Goal: Information Seeking & Learning: Learn about a topic

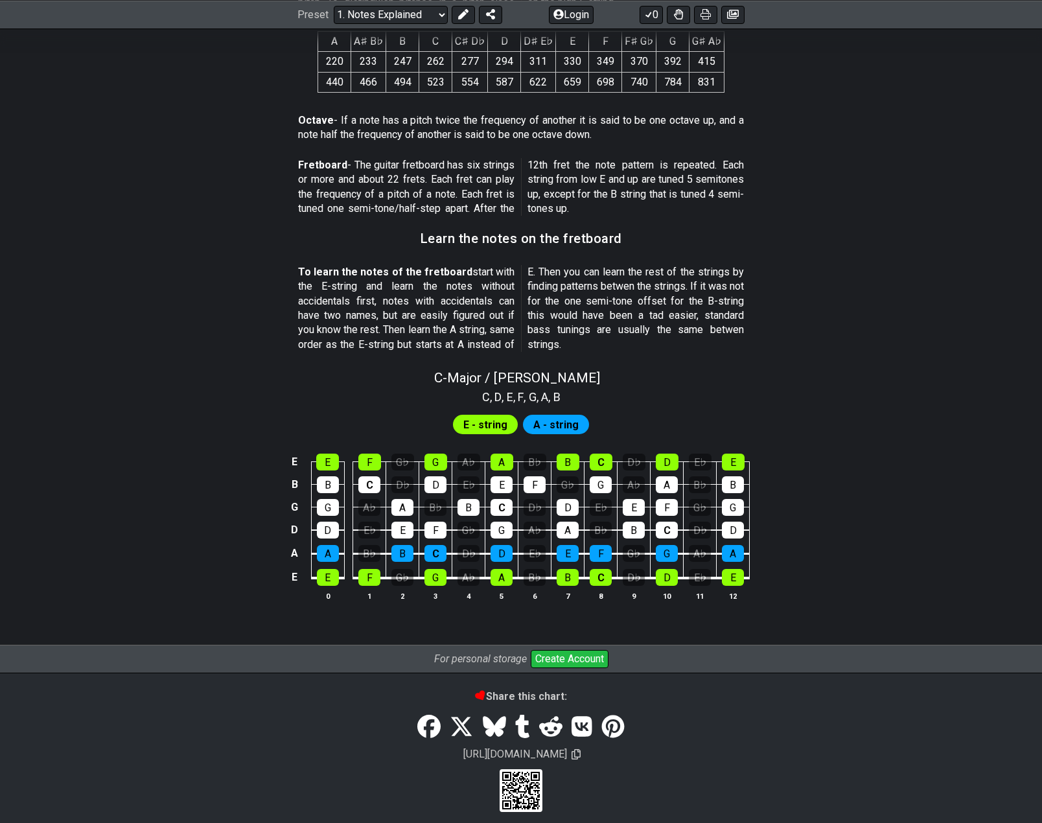
scroll to position [980, 0]
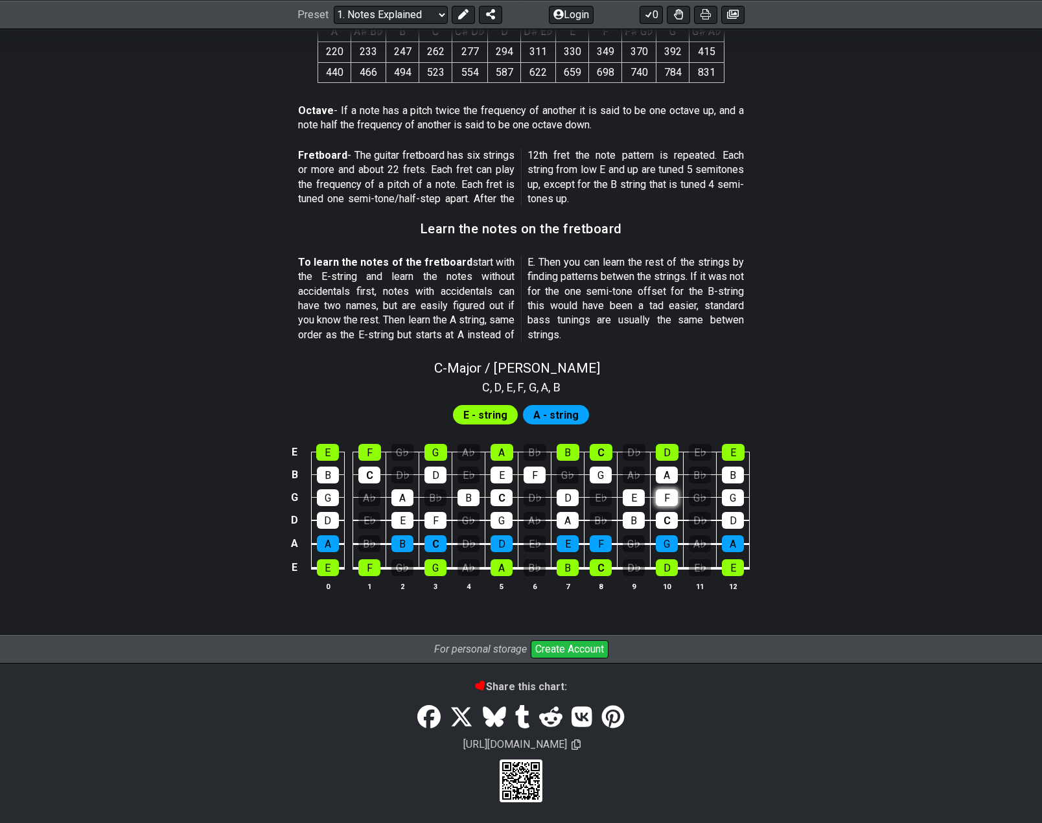
click at [673, 496] on tbody "E E F G♭ G A♭ A B♭ B C D♭ D E♭ E B B C D♭ D E♭ E F G♭ G A♭ A B♭ B G G A♭ A B♭ B…" at bounding box center [518, 506] width 463 height 152
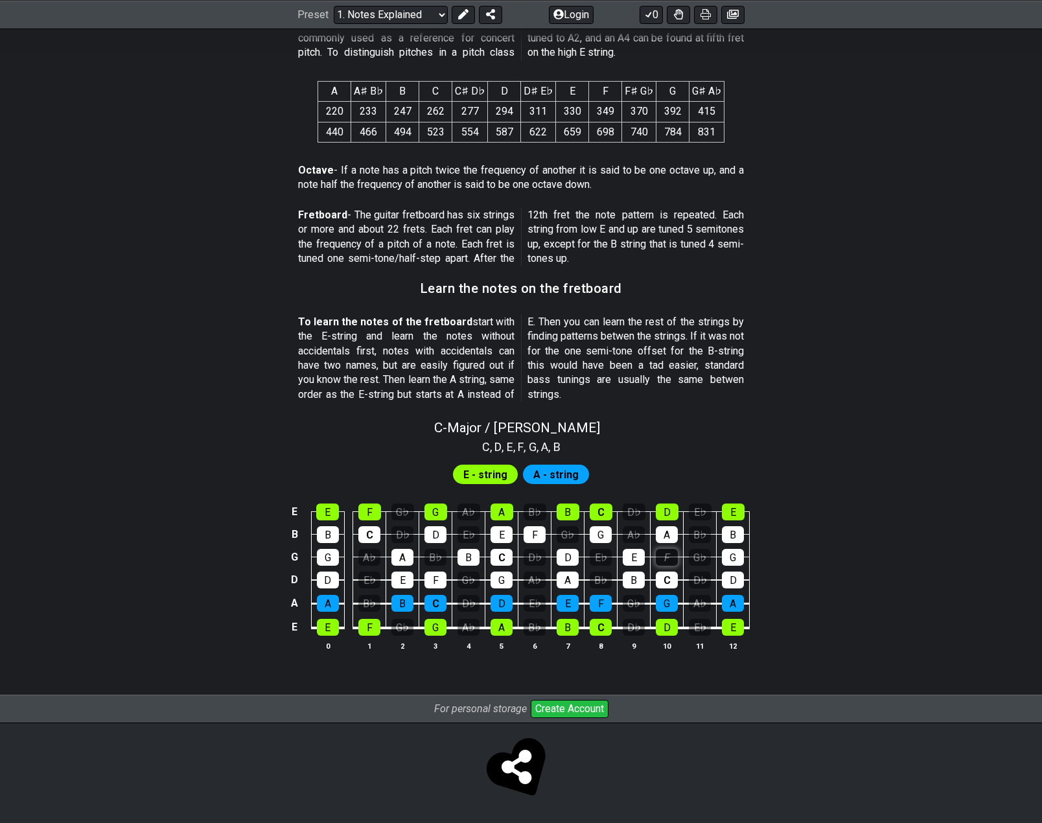
scroll to position [920, 0]
click at [669, 557] on div "F" at bounding box center [667, 557] width 22 height 17
click at [703, 554] on div "G♭" at bounding box center [700, 557] width 22 height 17
click at [699, 556] on div "G♭" at bounding box center [700, 557] width 22 height 17
click at [698, 532] on div "B♭" at bounding box center [700, 534] width 22 height 17
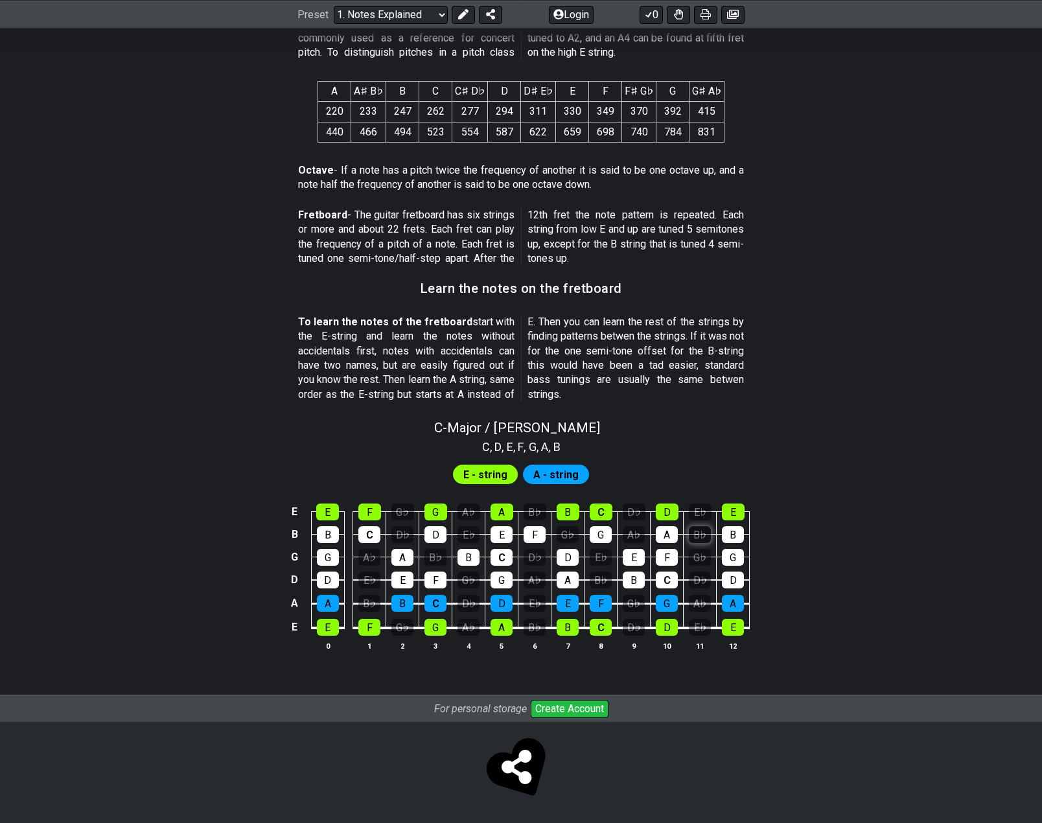
click at [698, 532] on div "B♭" at bounding box center [700, 534] width 22 height 17
click at [703, 580] on div "D♭" at bounding box center [700, 580] width 22 height 17
drag, startPoint x: 628, startPoint y: 544, endPoint x: 960, endPoint y: 425, distance: 353.1
click at [960, 425] on div "C - Major / Ionian" at bounding box center [521, 423] width 1011 height 23
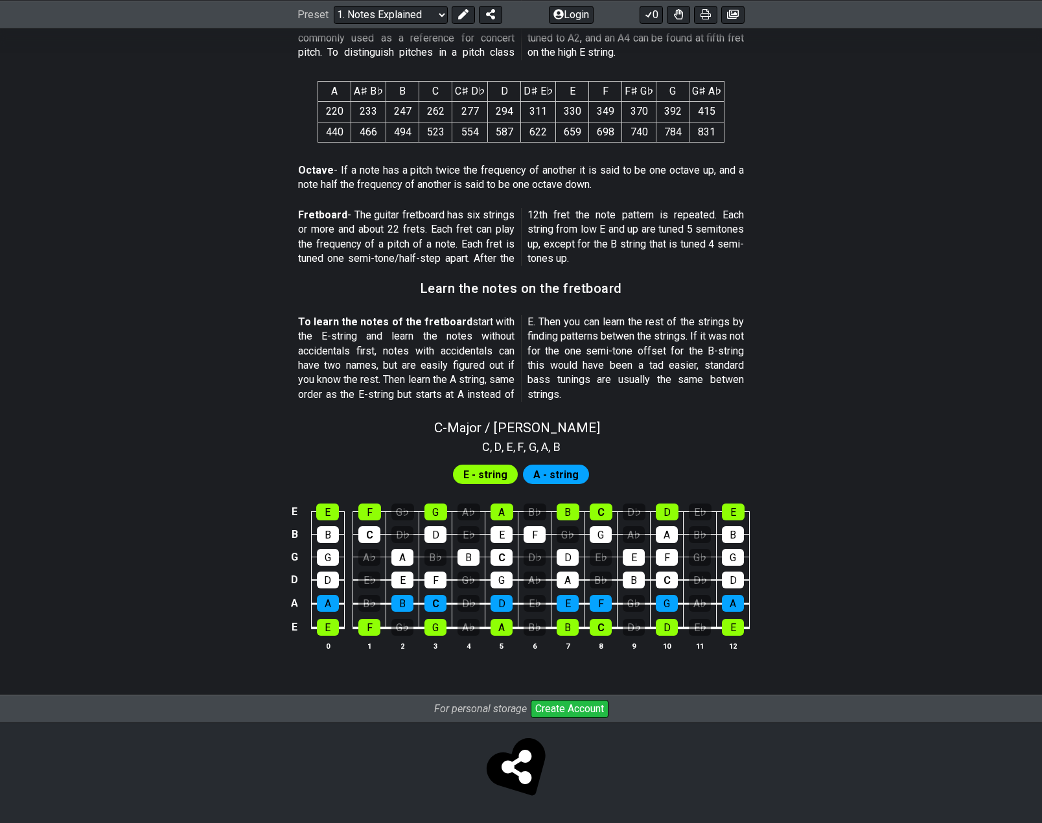
scroll to position [980, 0]
select select "C"
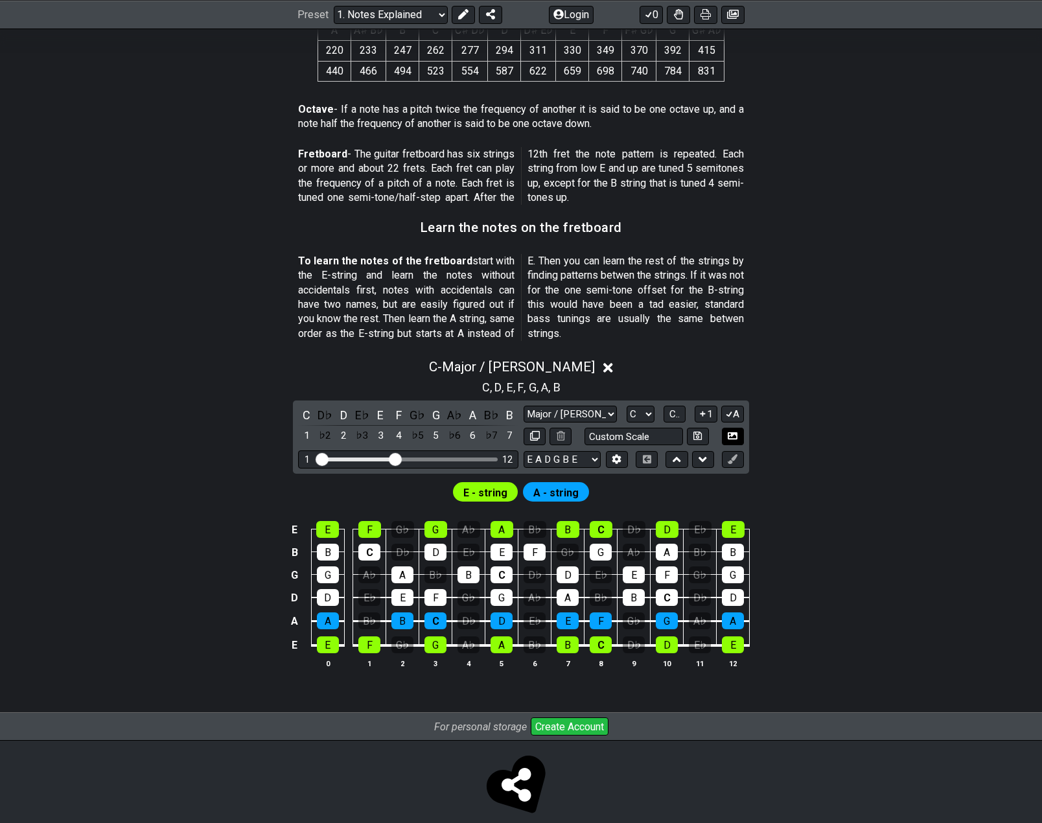
click at [732, 436] on icon at bounding box center [733, 435] width 10 height 7
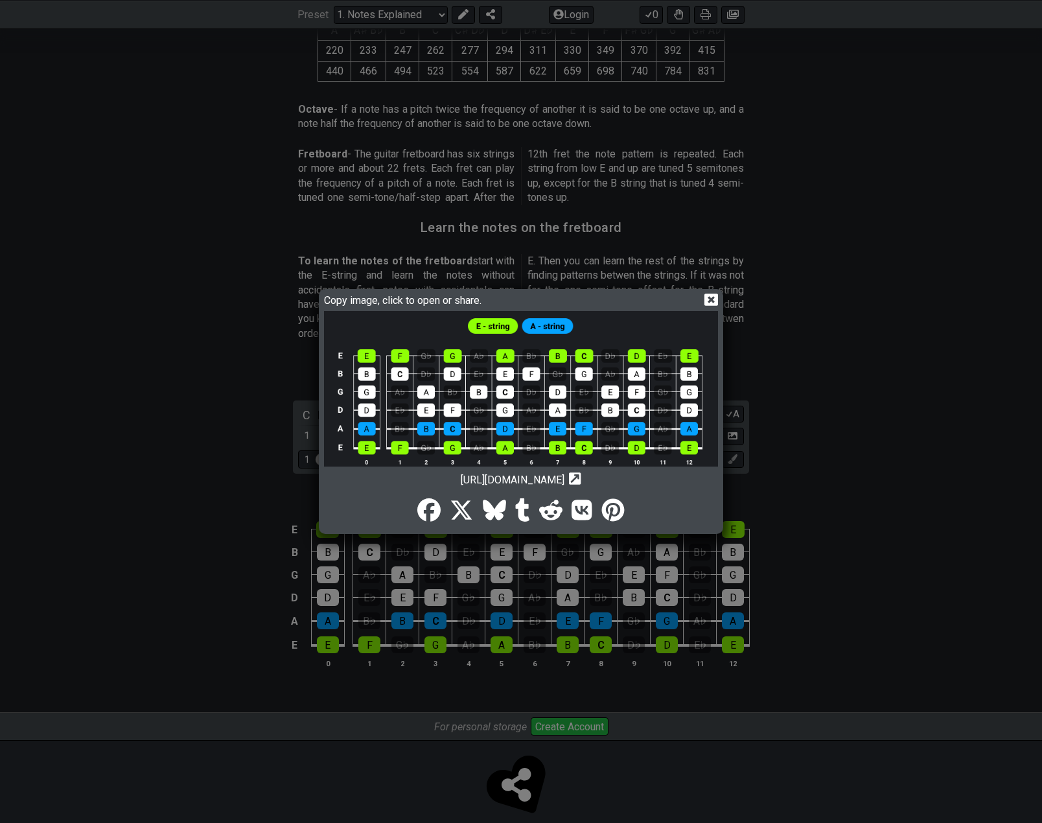
drag, startPoint x: 570, startPoint y: 297, endPoint x: 539, endPoint y: 306, distance: 33.0
click at [539, 306] on div "Copy image, click to open or share." at bounding box center [521, 301] width 394 height 19
click at [708, 297] on icon at bounding box center [712, 300] width 14 height 12
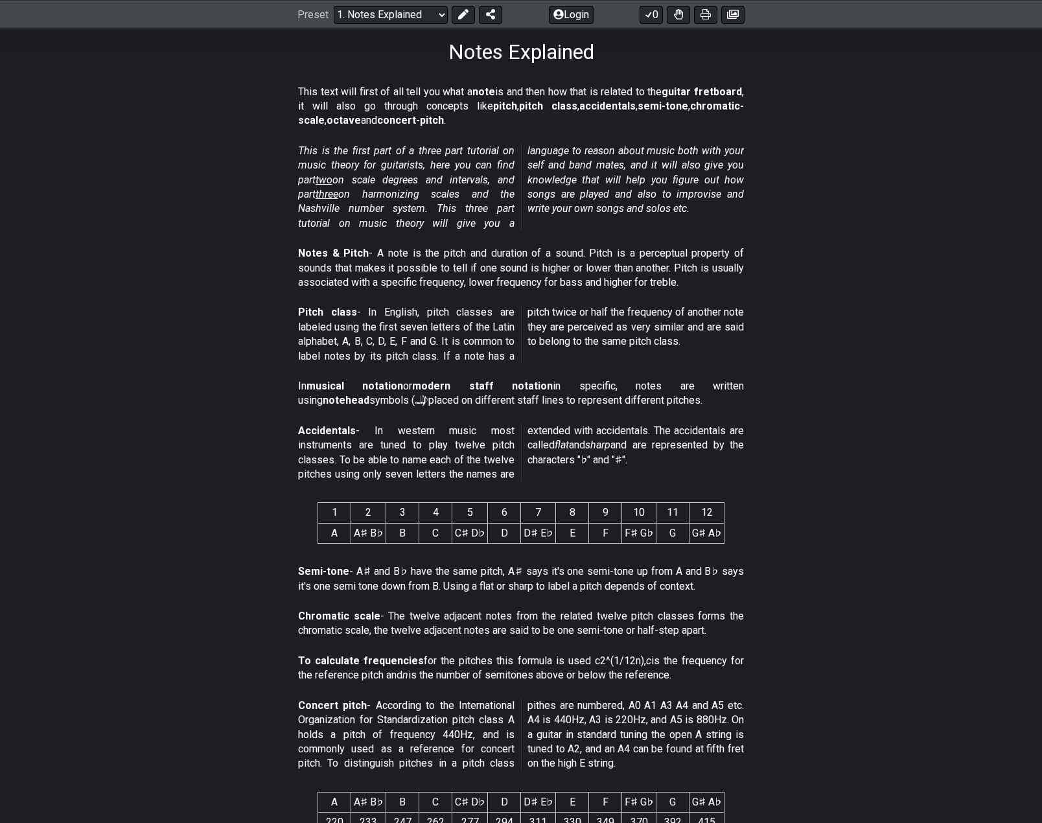
scroll to position [0, 0]
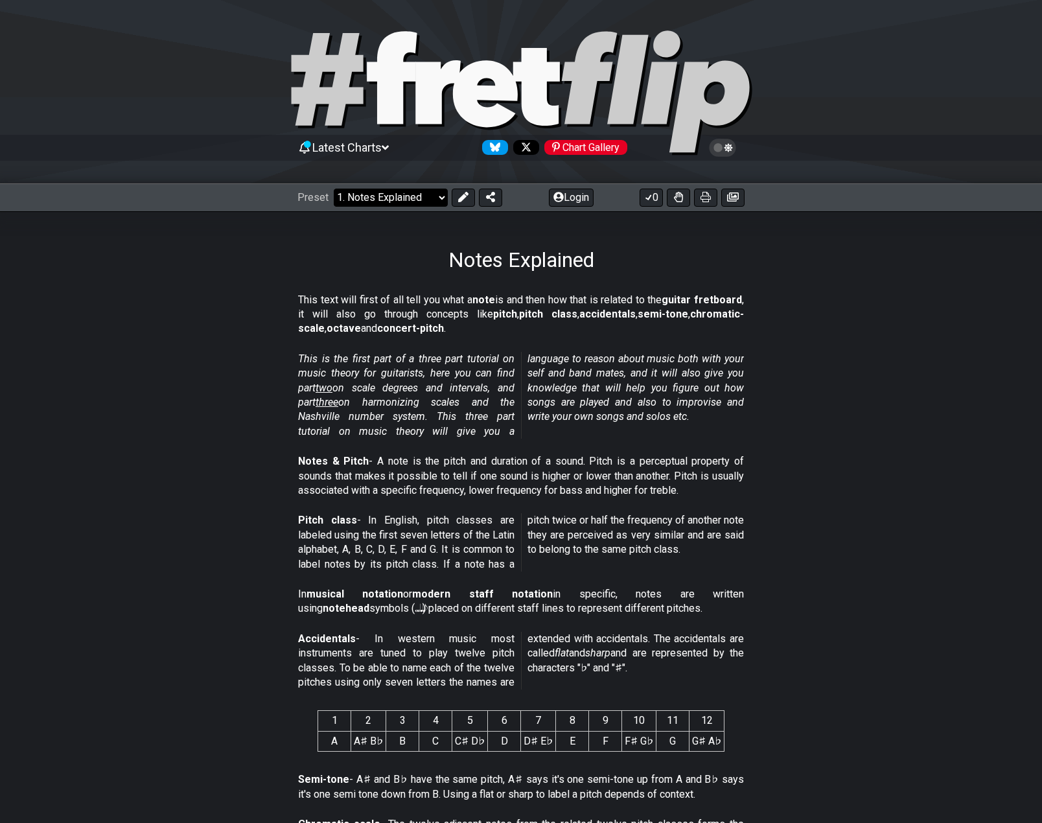
click at [430, 194] on select "Welcome to #fretflip! Initial Preset Custom Preset Minor Pentatonic Major Penta…" at bounding box center [391, 198] width 114 height 18
click at [649, 392] on em "This is the first part of a three part tutorial on music theory for guitarists,…" at bounding box center [521, 395] width 446 height 85
click at [701, 392] on em "This is the first part of a three part tutorial on music theory for guitarists,…" at bounding box center [521, 395] width 446 height 85
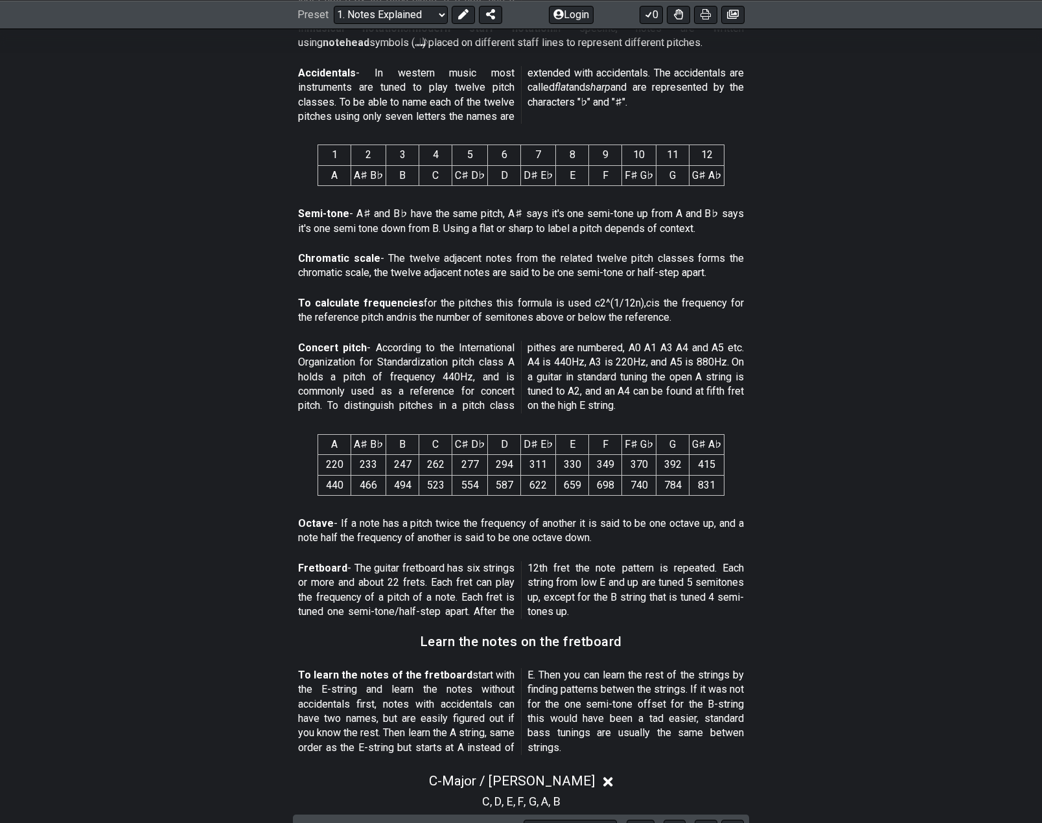
scroll to position [583, 0]
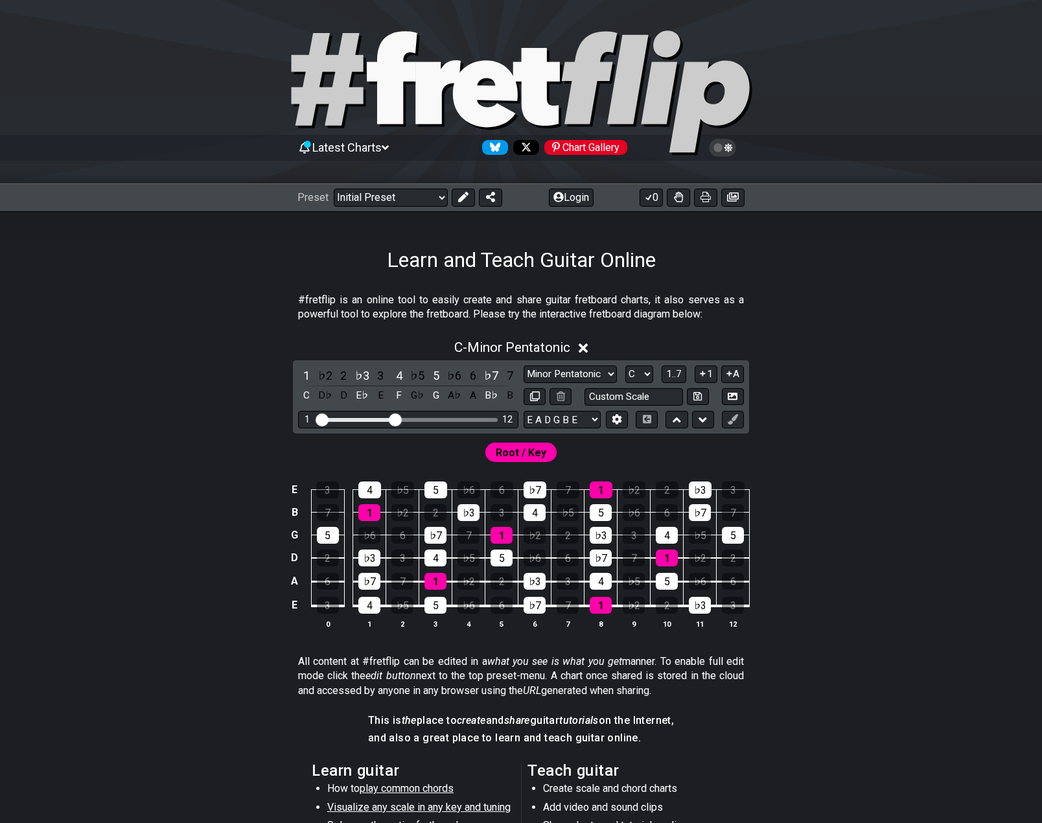
select select "Major / Ionian"
